Goal: Task Accomplishment & Management: Understand process/instructions

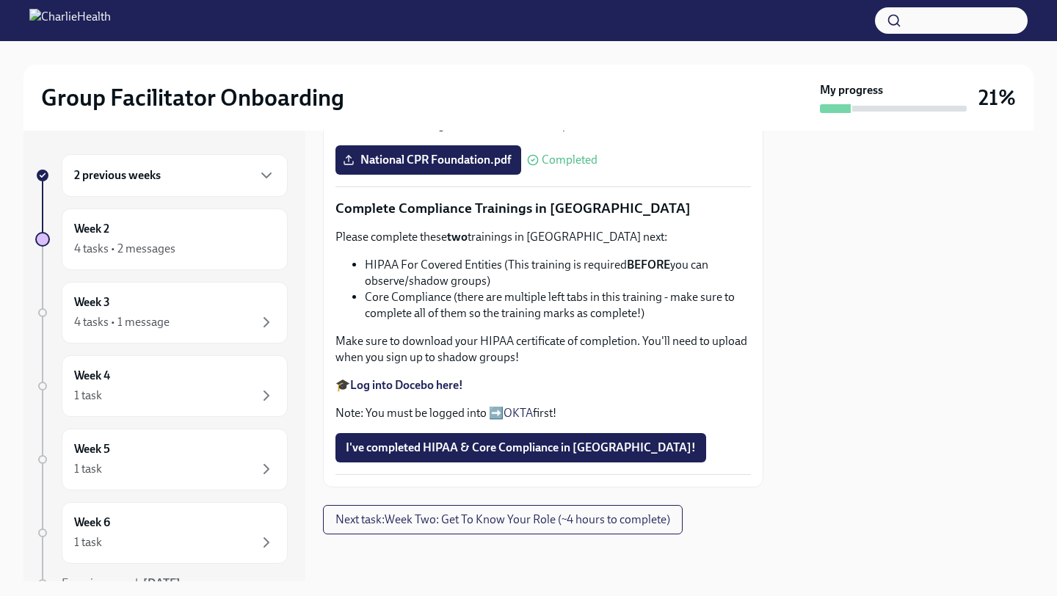
scroll to position [811, 0]
click at [467, 519] on span "Next task : Week Two: Get To Know Your Role (~4 hours to complete)" at bounding box center [502, 519] width 335 height 15
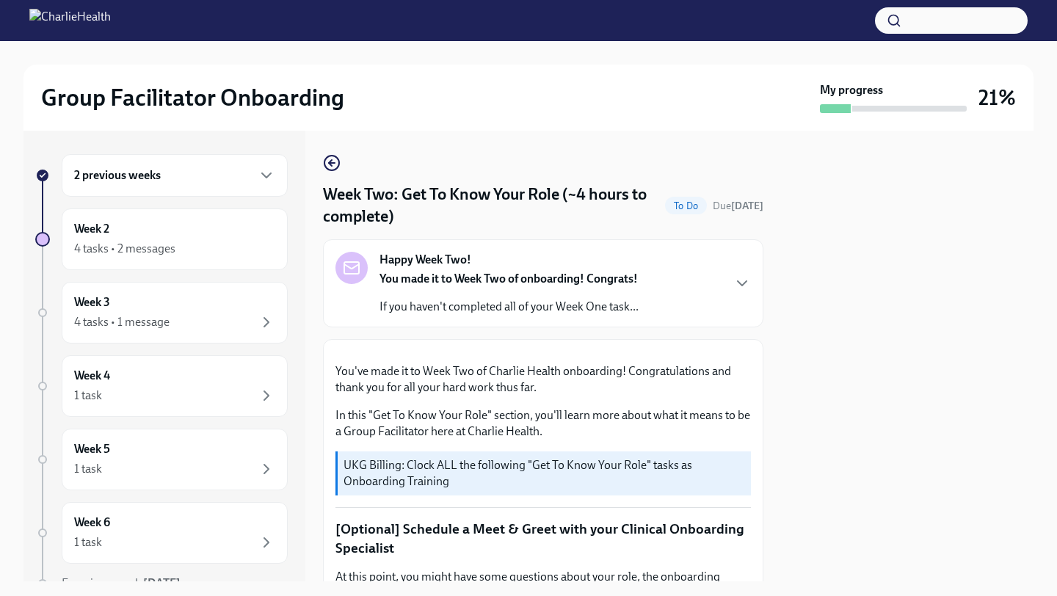
click at [550, 260] on div "Happy Week Two! You made it to Week Two of onboarding! Congrats! If you haven't…" at bounding box center [508, 283] width 259 height 63
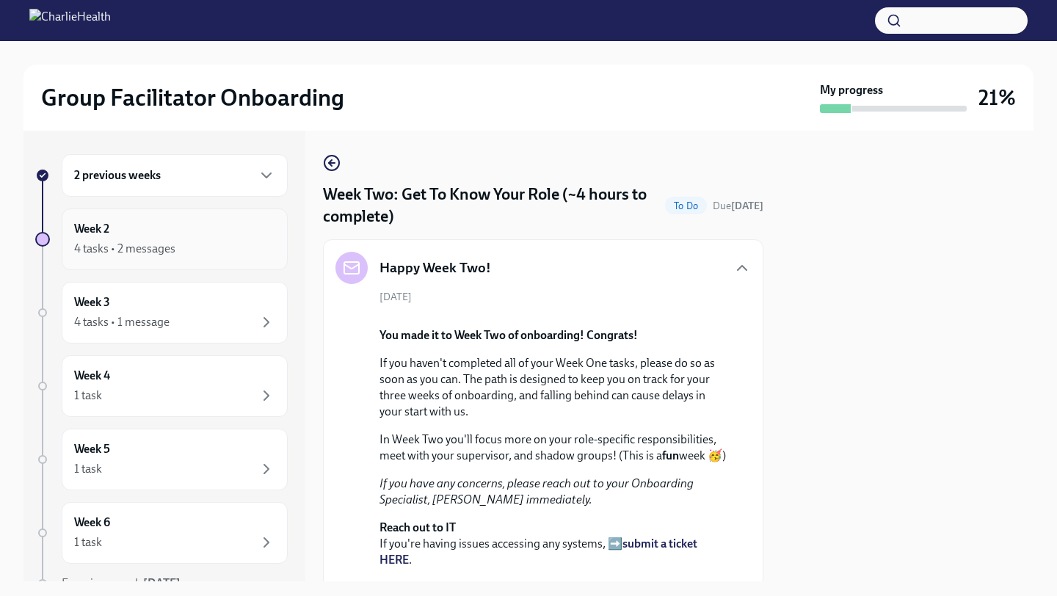
click at [218, 245] on div "4 tasks • 2 messages" at bounding box center [174, 249] width 201 height 18
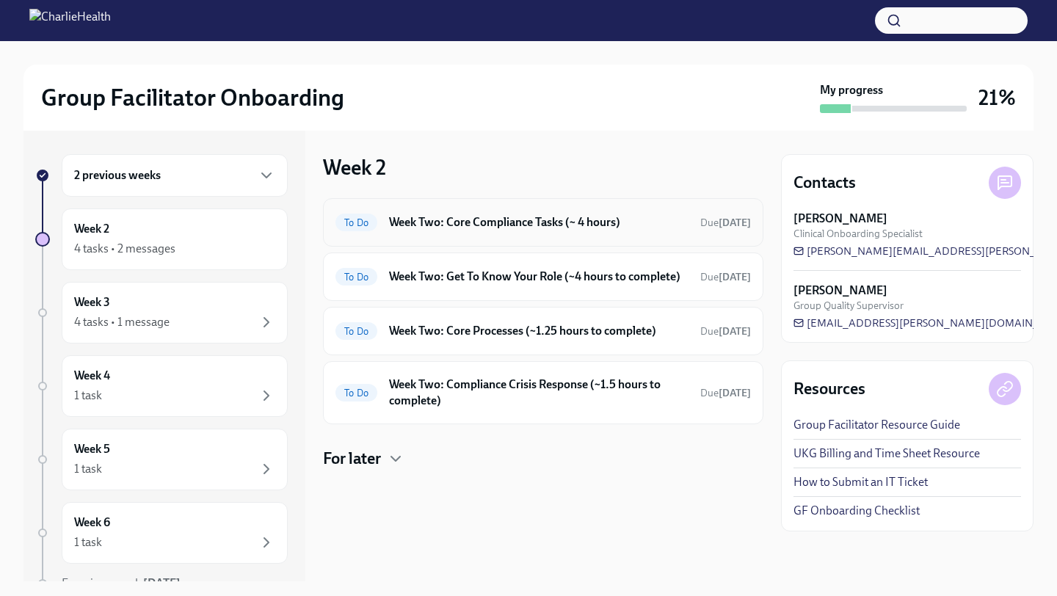
click at [472, 213] on div "To Do Week Two: Core Compliance Tasks (~ 4 hours) Due [DATE]" at bounding box center [542, 222] width 415 height 23
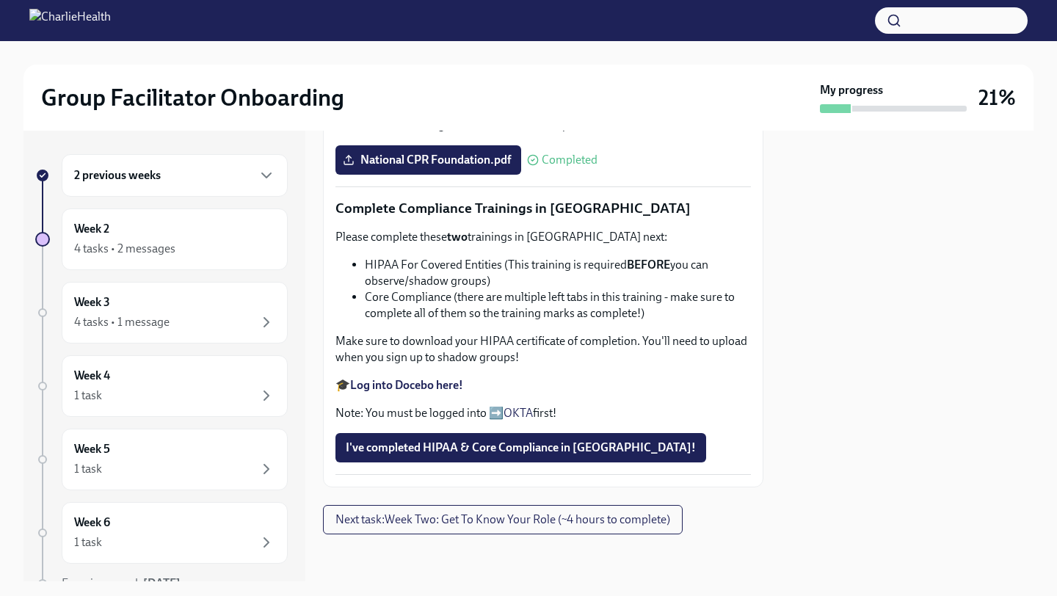
scroll to position [811, 0]
click at [448, 512] on span "Next task : Week Two: Get To Know Your Role (~4 hours to complete)" at bounding box center [502, 519] width 335 height 15
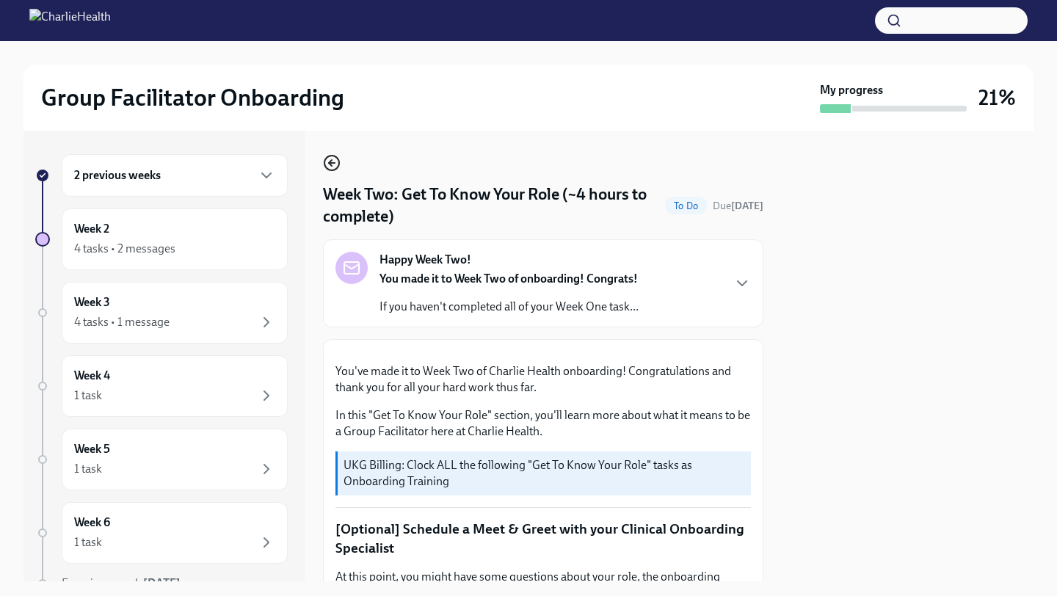
click at [333, 160] on icon "button" at bounding box center [332, 163] width 18 height 18
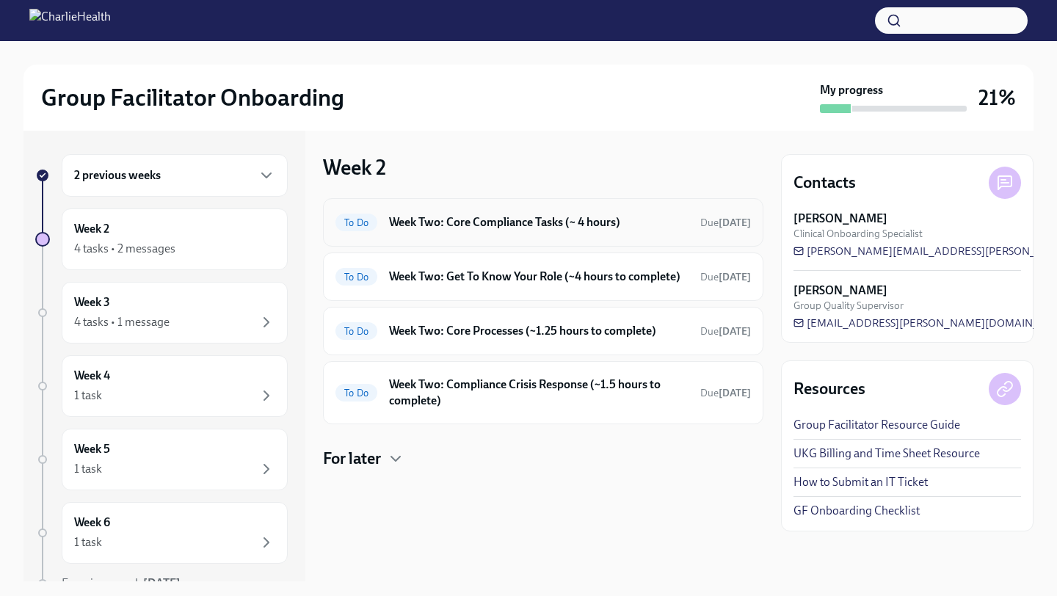
click at [496, 223] on h6 "Week Two: Core Compliance Tasks (~ 4 hours)" at bounding box center [538, 222] width 299 height 16
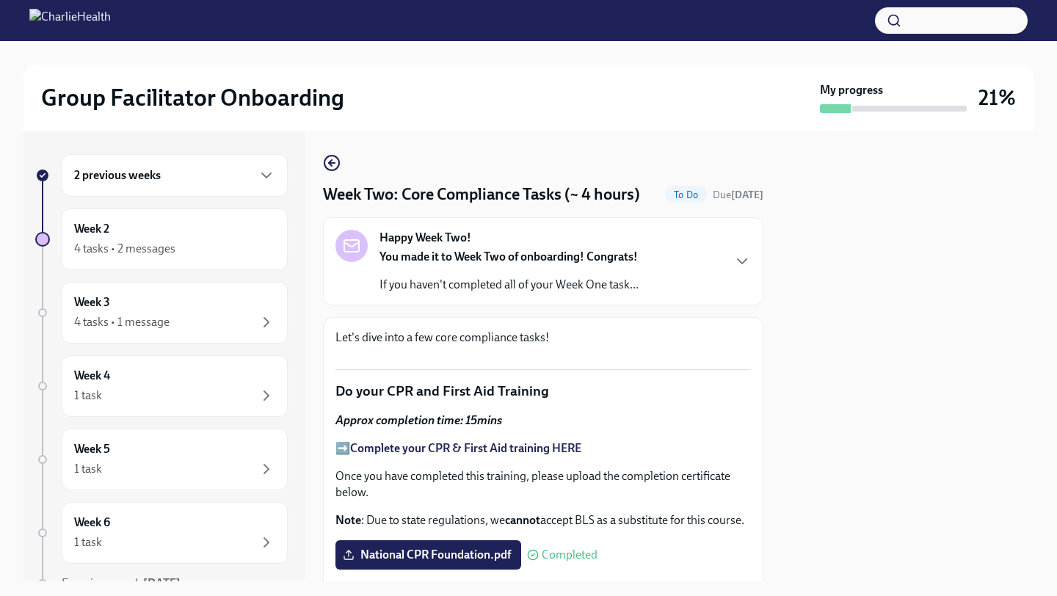
click at [677, 255] on div "Happy Week Two! You made it to Week Two of onboarding! Congrats! If you haven't…" at bounding box center [542, 261] width 415 height 63
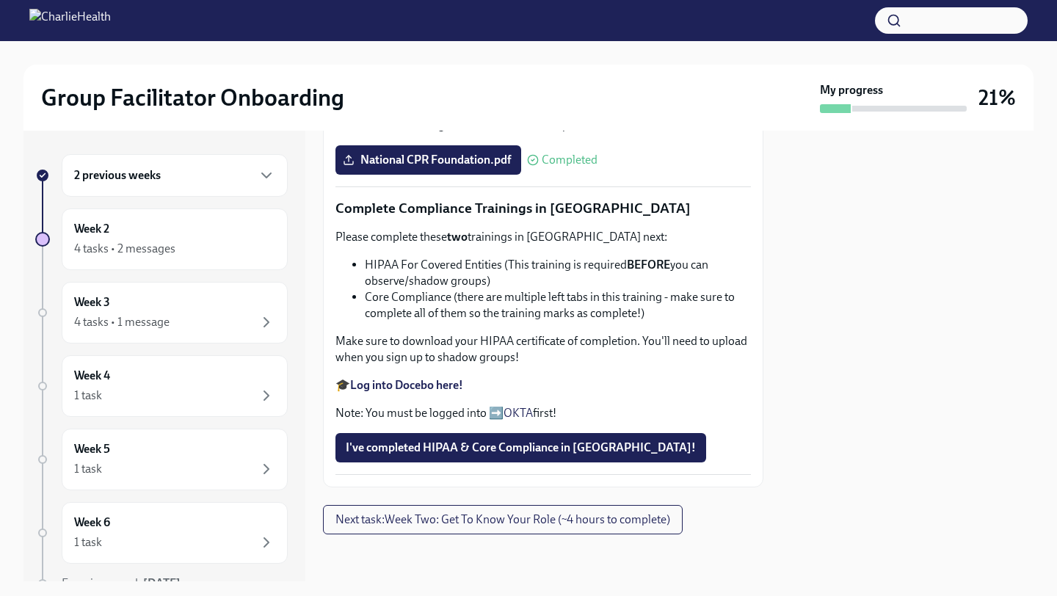
scroll to position [1297, 0]
click at [508, 531] on button "Next task : Week Two: Get To Know Your Role (~4 hours to complete)" at bounding box center [503, 519] width 360 height 29
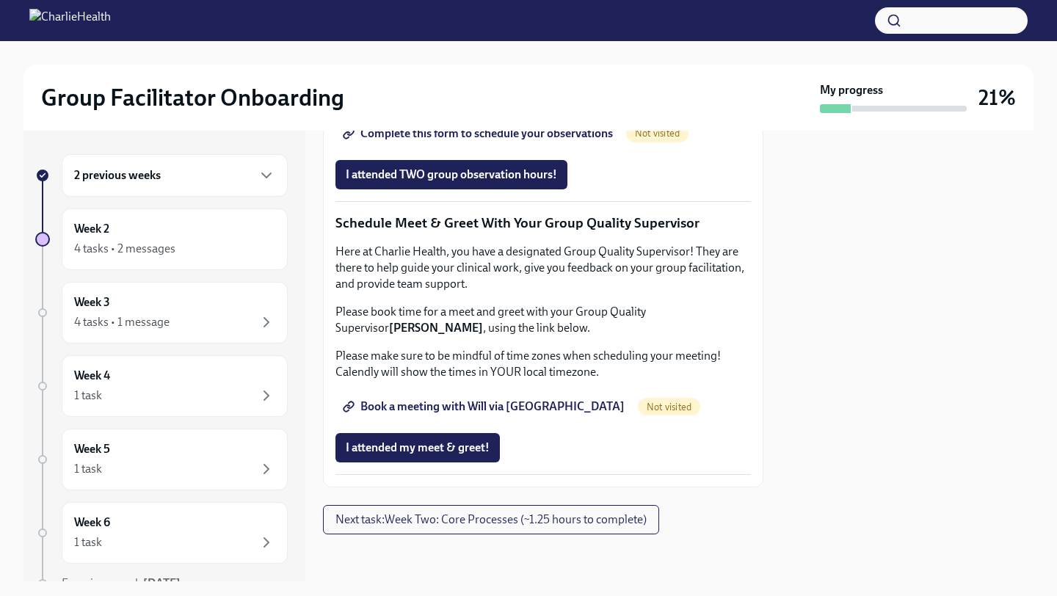
scroll to position [1877, 0]
